Goal: Task Accomplishment & Management: Manage account settings

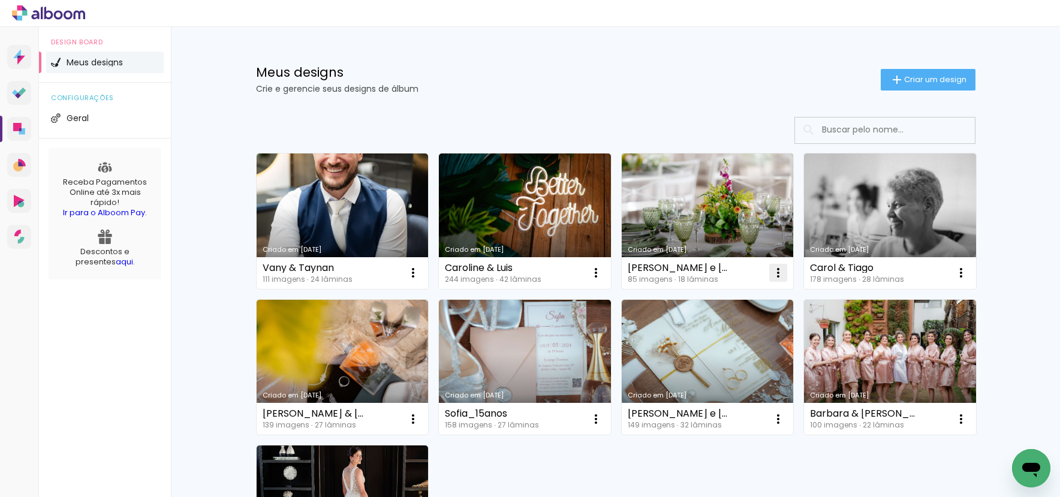
click at [420, 272] on iron-icon at bounding box center [413, 273] width 14 height 14
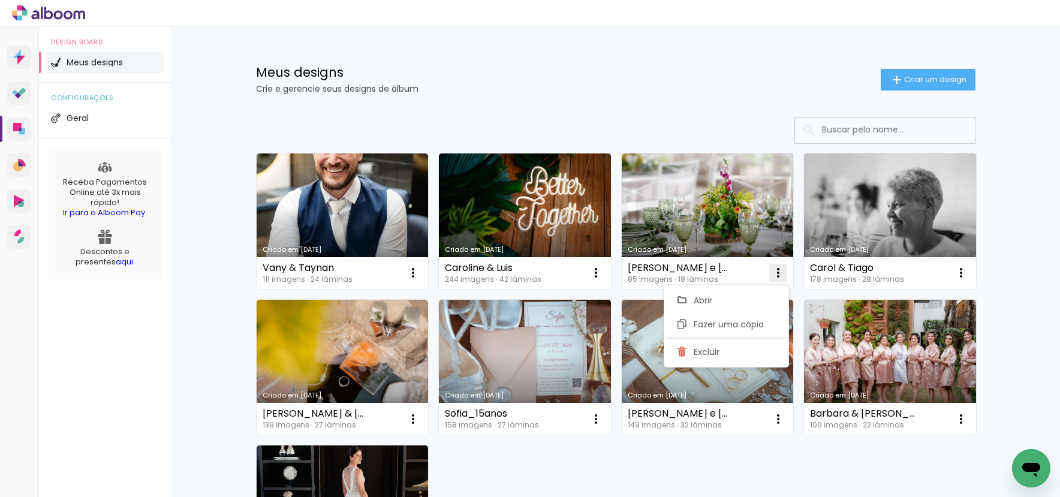
click at [706, 354] on span "Excluir" at bounding box center [707, 352] width 26 height 8
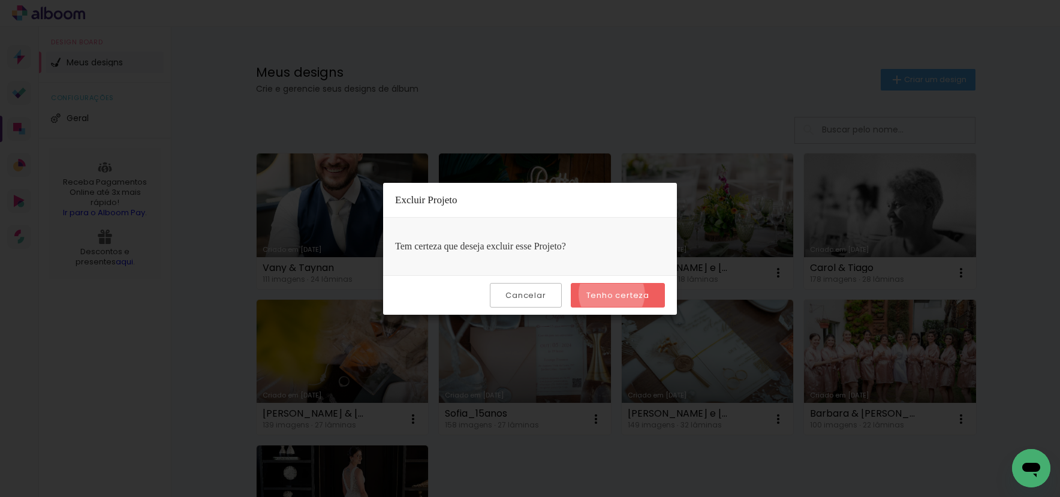
click at [0, 0] on slot "Tenho certeza" at bounding box center [0, 0] width 0 height 0
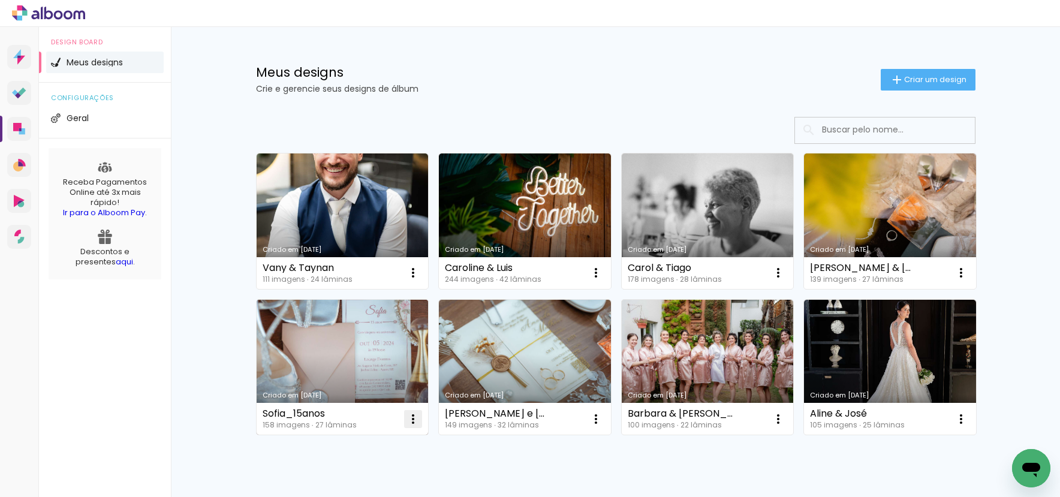
click at [409, 280] on iron-icon at bounding box center [413, 273] width 14 height 14
click at [367, 492] on paper-item "Excluir" at bounding box center [361, 498] width 118 height 24
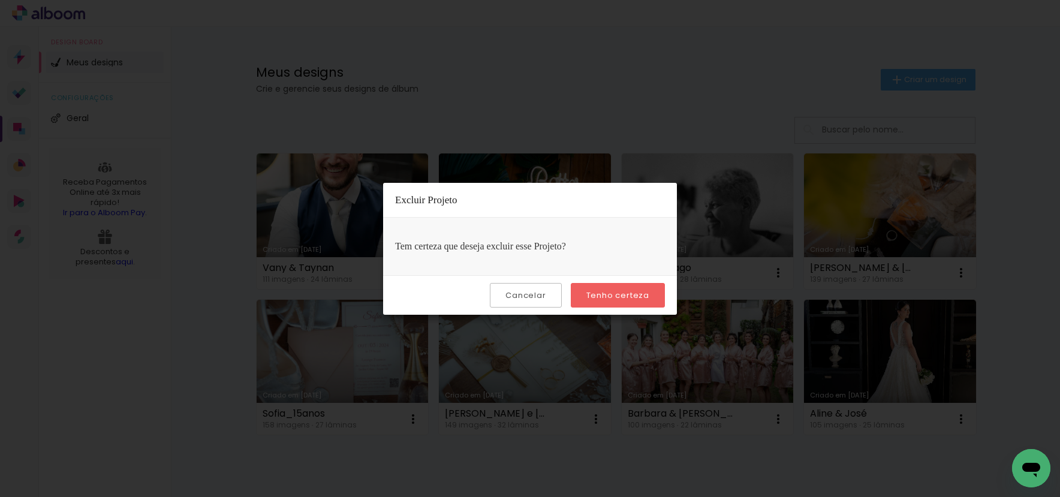
click at [0, 0] on slot "Tenho certeza" at bounding box center [0, 0] width 0 height 0
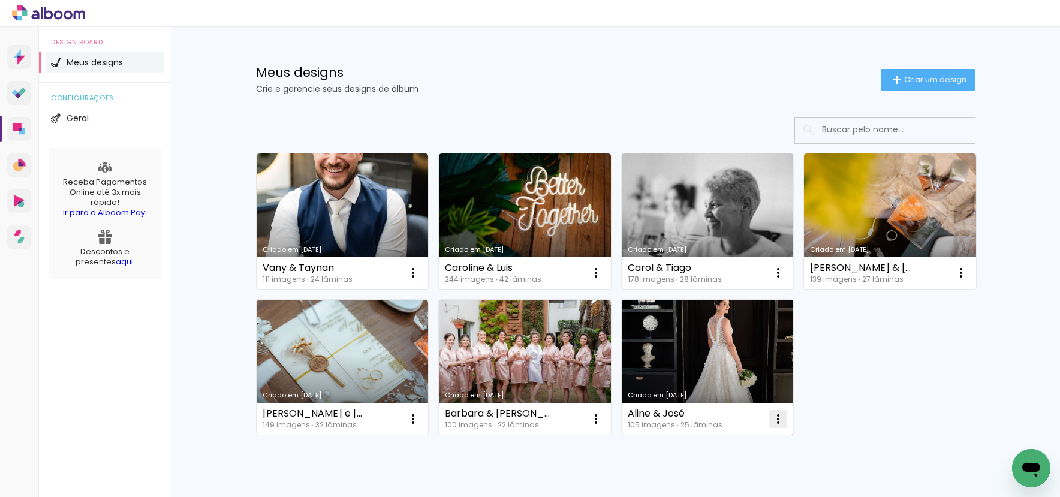
click at [420, 280] on iron-icon at bounding box center [413, 273] width 14 height 14
click at [696, 494] on span "Excluir" at bounding box center [707, 498] width 26 height 8
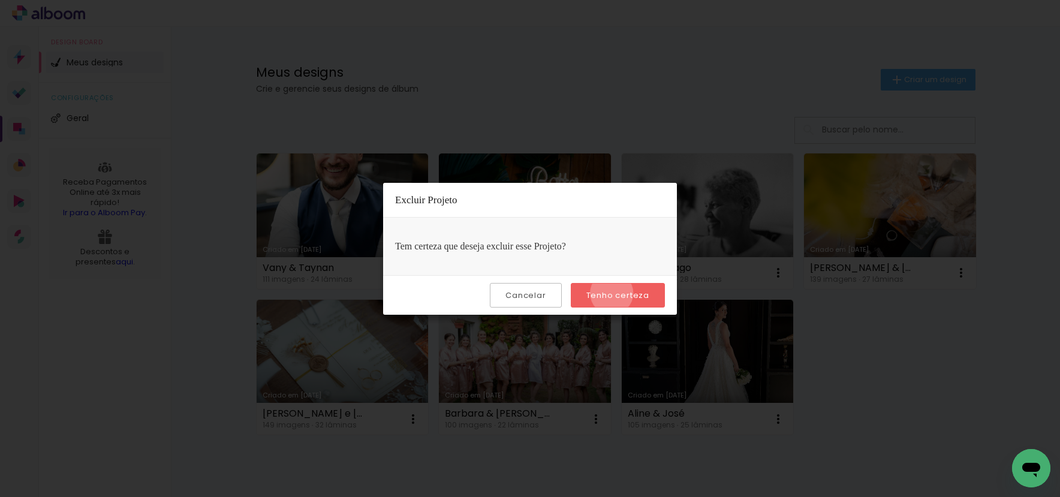
click at [0, 0] on slot "Tenho certeza" at bounding box center [0, 0] width 0 height 0
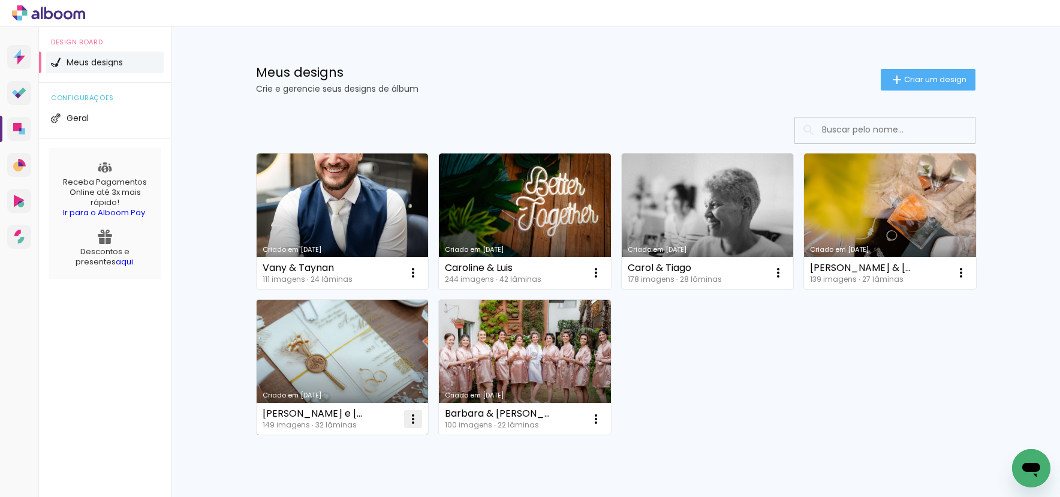
click at [411, 280] on iron-icon at bounding box center [413, 273] width 14 height 14
click at [347, 491] on paper-item "Excluir" at bounding box center [361, 498] width 118 height 24
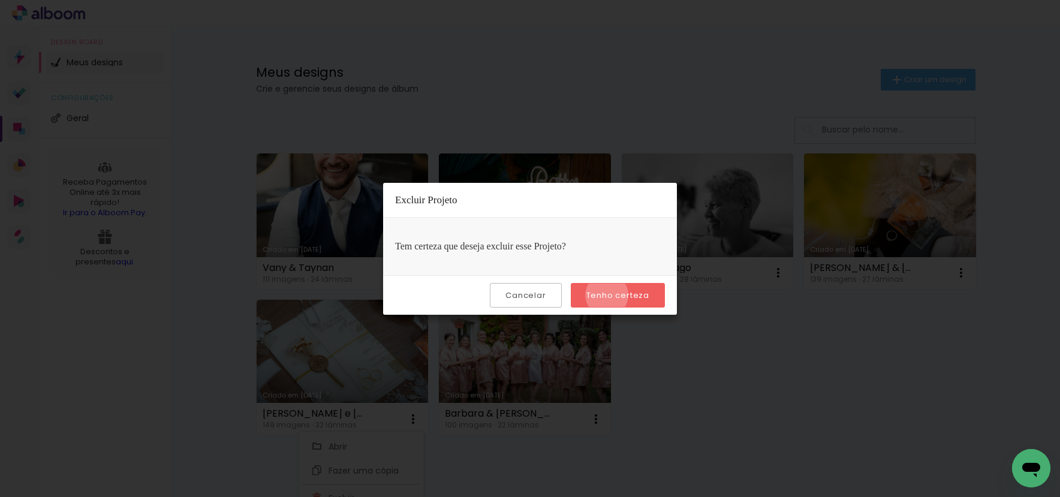
click at [0, 0] on slot "Tenho certeza" at bounding box center [0, 0] width 0 height 0
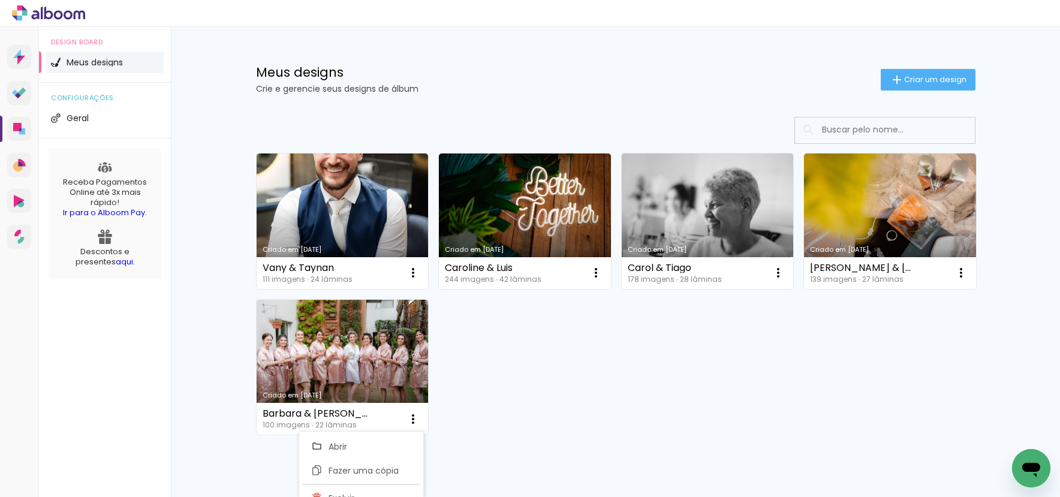
click at [541, 358] on div "Criado em 01/08/25 Vany & Taynan 111 imagens ∙ 24 lâminas Abrir Fazer uma cópia…" at bounding box center [616, 293] width 730 height 292
